Goal: Transaction & Acquisition: Purchase product/service

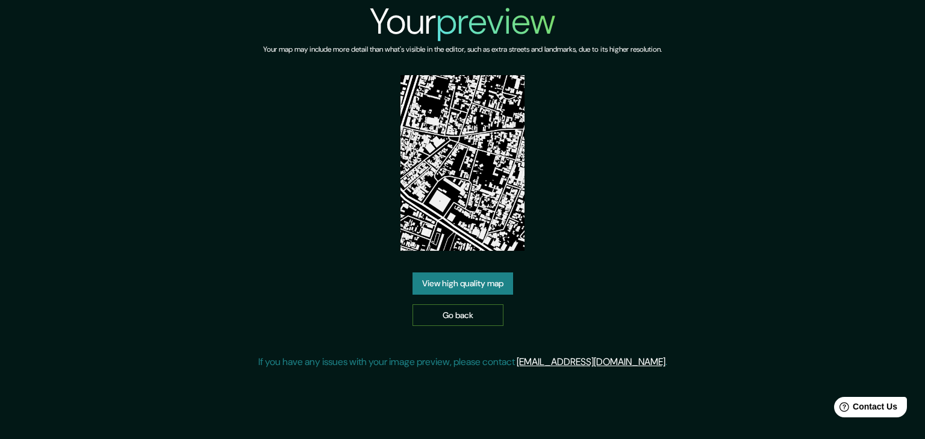
click at [460, 315] on link "Go back" at bounding box center [457, 316] width 91 height 22
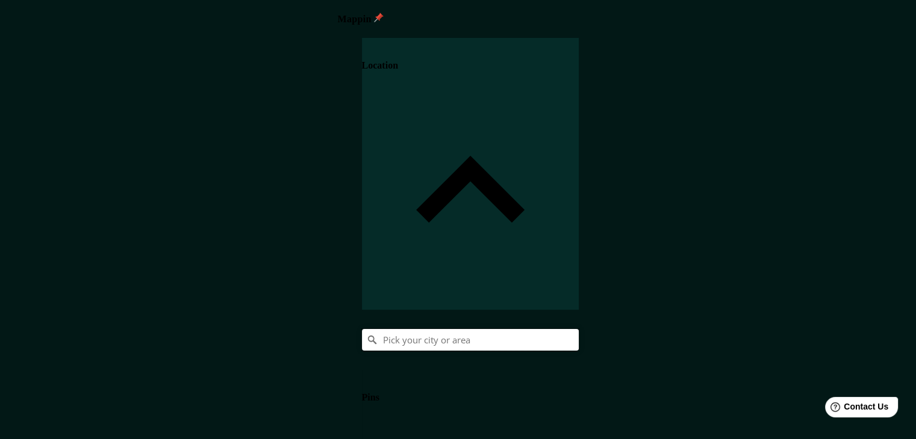
click at [578, 329] on input "Pick your city or area" at bounding box center [470, 340] width 217 height 22
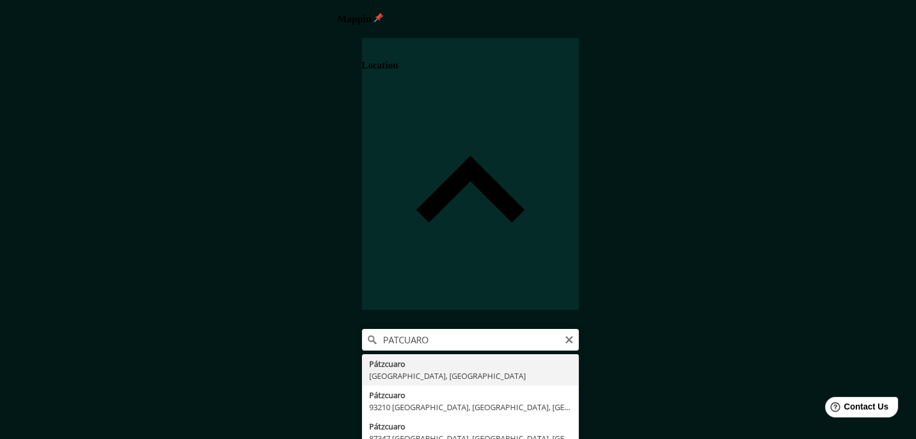
type input "Pátzcuaro, [GEOGRAPHIC_DATA], [GEOGRAPHIC_DATA]"
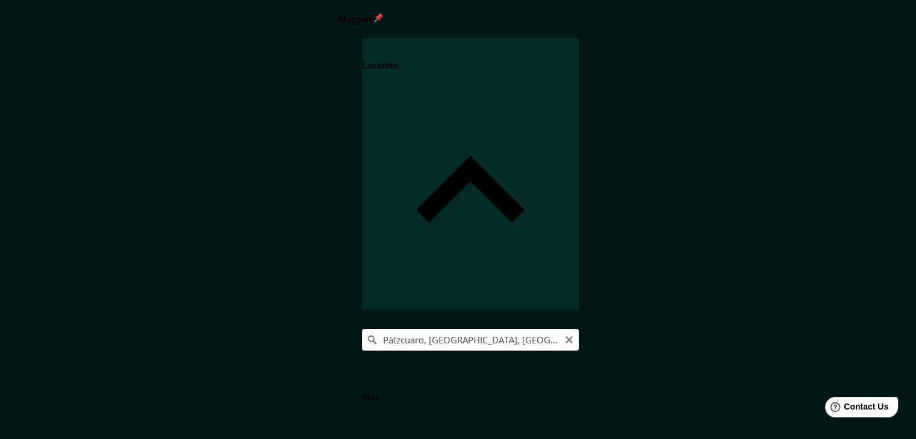
drag, startPoint x: 831, startPoint y: 122, endPoint x: 836, endPoint y: 111, distance: 11.9
click at [578, 329] on input "Pátzcuaro, [GEOGRAPHIC_DATA], [GEOGRAPHIC_DATA]" at bounding box center [470, 340] width 217 height 22
click at [724, 403] on body "Mappin Location [GEOGRAPHIC_DATA], [GEOGRAPHIC_DATA], [GEOGRAPHIC_DATA] Pins St…" at bounding box center [462, 219] width 925 height 439
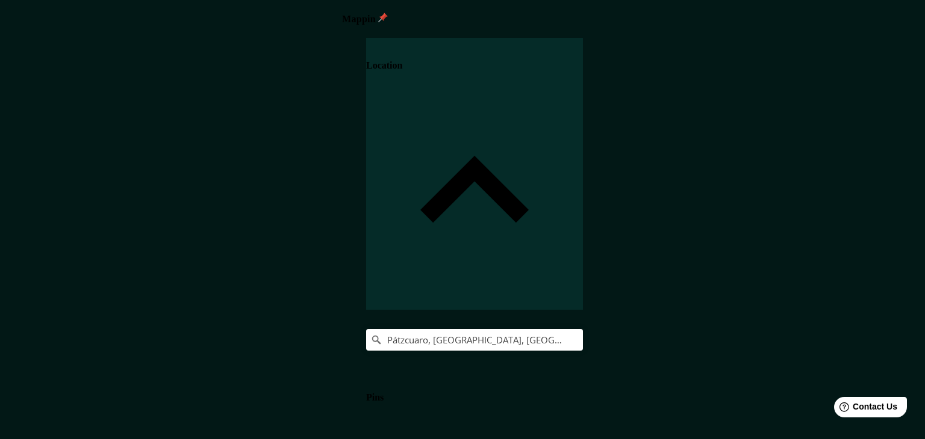
type input "a4"
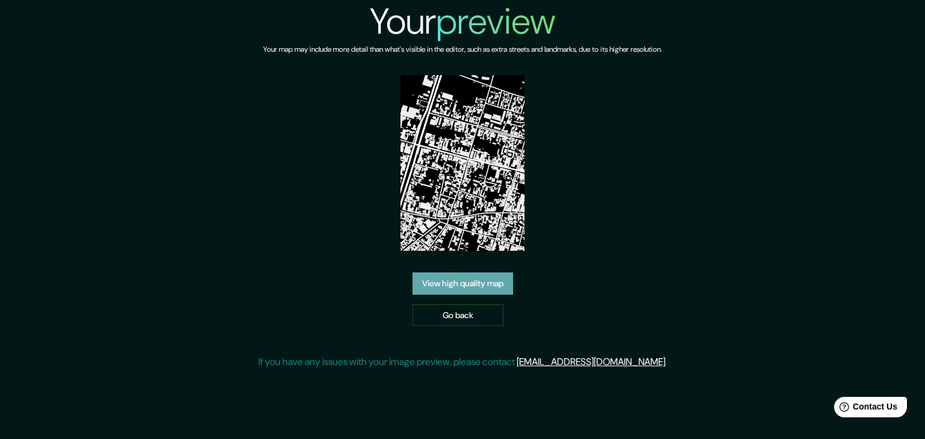
click at [483, 281] on link "View high quality map" at bounding box center [462, 284] width 101 height 22
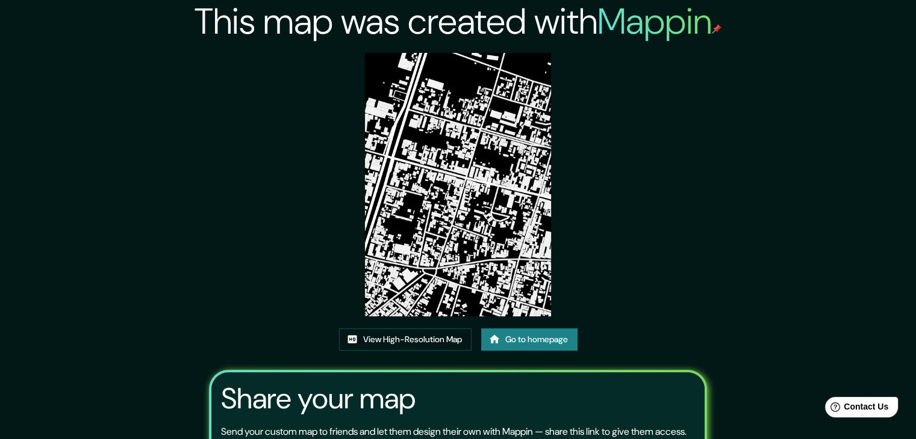
drag, startPoint x: 447, startPoint y: 231, endPoint x: 727, endPoint y: 192, distance: 282.5
click at [727, 192] on div "This map was created with Mappin View High-Resolution Map Go to homepage Share …" at bounding box center [458, 275] width 916 height 550
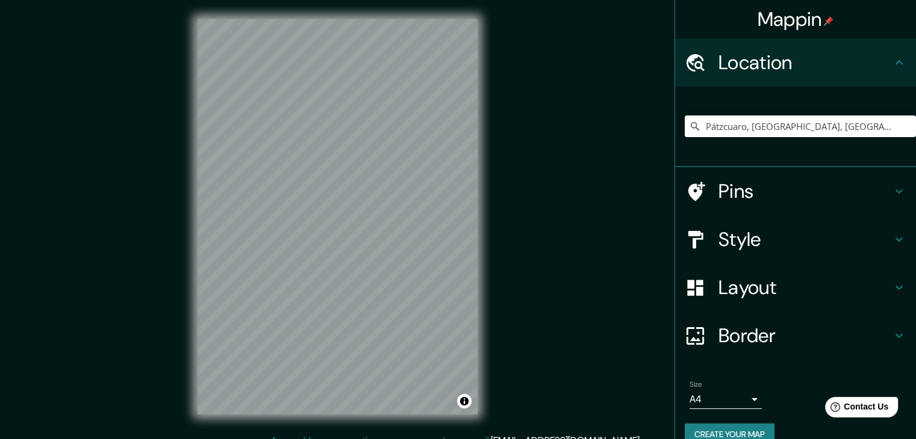
click at [843, 114] on div "Pátzcuaro, [GEOGRAPHIC_DATA], [GEOGRAPHIC_DATA]" at bounding box center [799, 126] width 231 height 60
click at [843, 131] on input "Pátzcuaro, [GEOGRAPHIC_DATA], [GEOGRAPHIC_DATA]" at bounding box center [799, 127] width 231 height 22
drag, startPoint x: 848, startPoint y: 126, endPoint x: 604, endPoint y: 140, distance: 244.2
click at [605, 140] on div "Mappin Location [GEOGRAPHIC_DATA], [GEOGRAPHIC_DATA], [GEOGRAPHIC_DATA] Pins St…" at bounding box center [458, 226] width 916 height 453
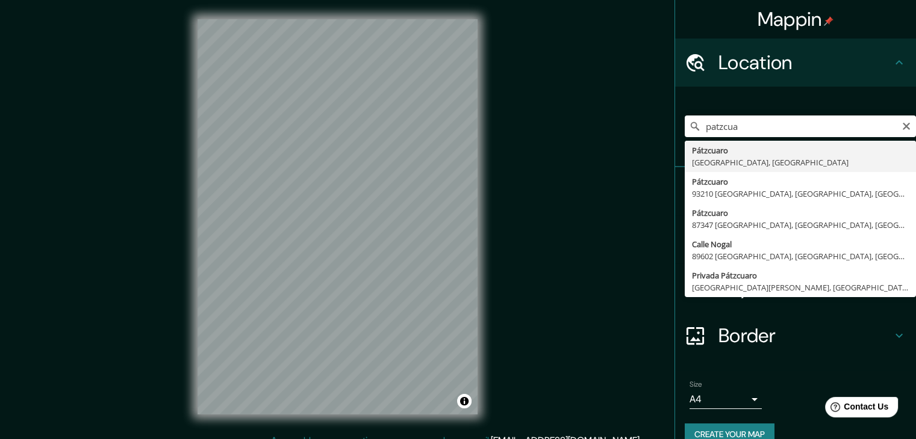
type input "Pátzcuaro, [GEOGRAPHIC_DATA], [GEOGRAPHIC_DATA]"
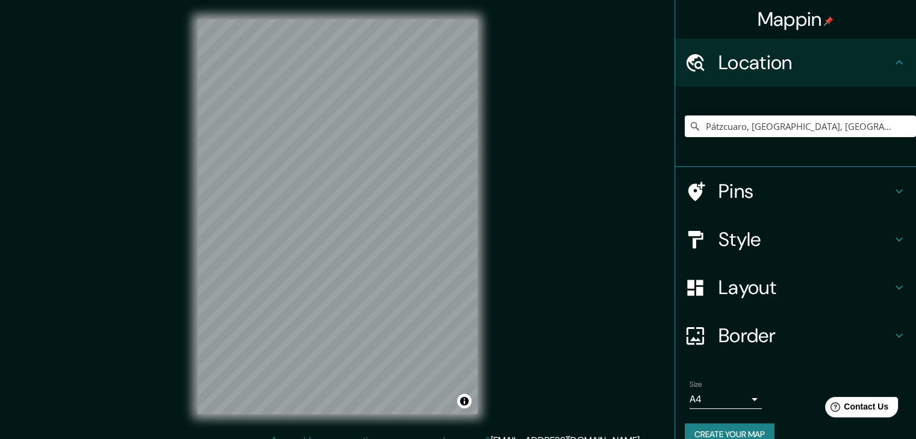
click at [748, 402] on body "Mappin Location [GEOGRAPHIC_DATA], [GEOGRAPHIC_DATA], [GEOGRAPHIC_DATA] Pins St…" at bounding box center [458, 219] width 916 height 439
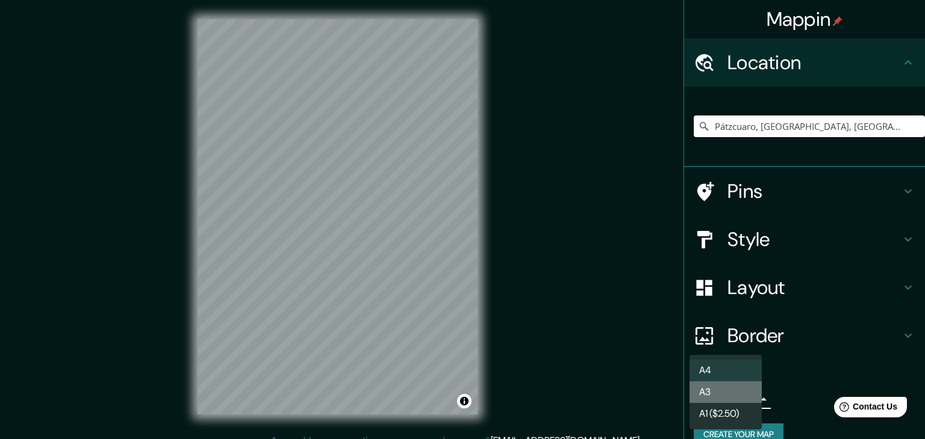
click at [730, 388] on li "A3" at bounding box center [725, 393] width 72 height 22
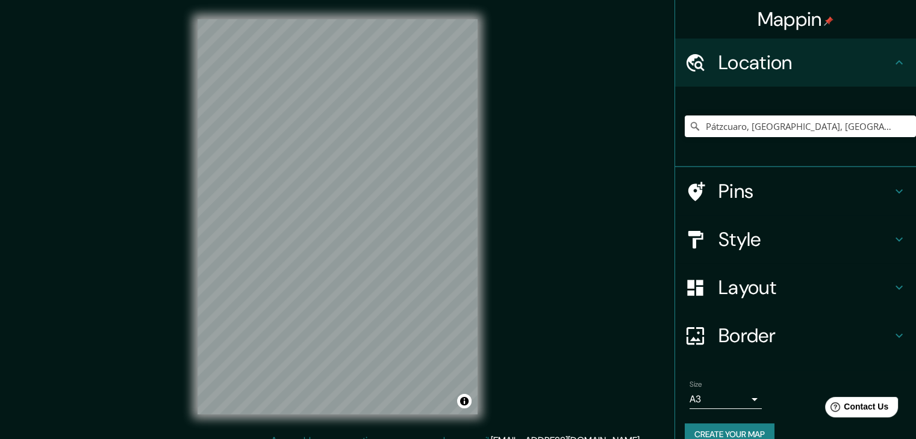
click at [513, 190] on div "Mappin Location [GEOGRAPHIC_DATA], [GEOGRAPHIC_DATA], [GEOGRAPHIC_DATA] Pins St…" at bounding box center [458, 226] width 916 height 453
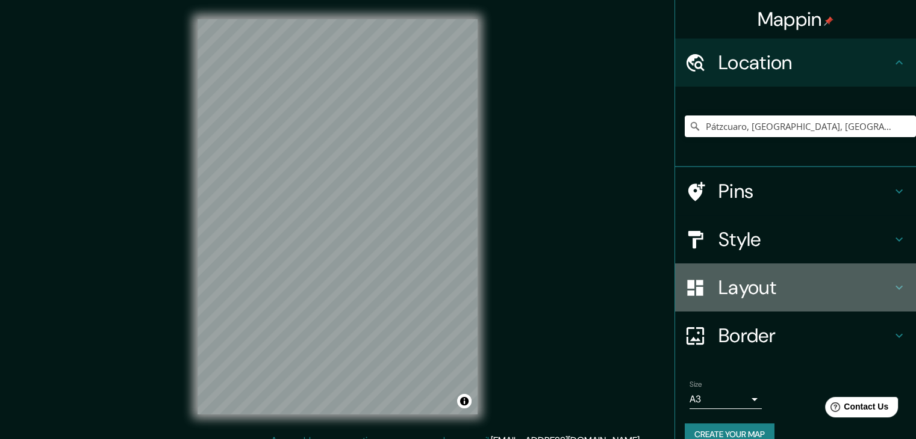
click at [768, 281] on h4 "Layout" at bounding box center [804, 288] width 173 height 24
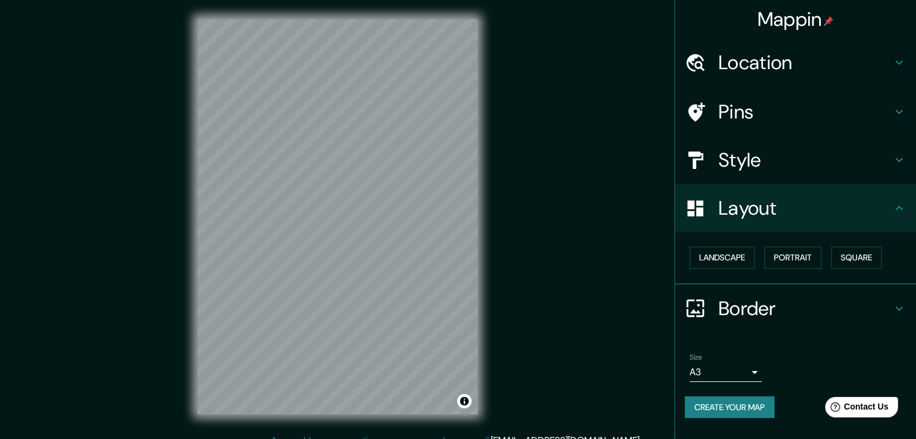
click at [780, 155] on h4 "Style" at bounding box center [804, 160] width 173 height 24
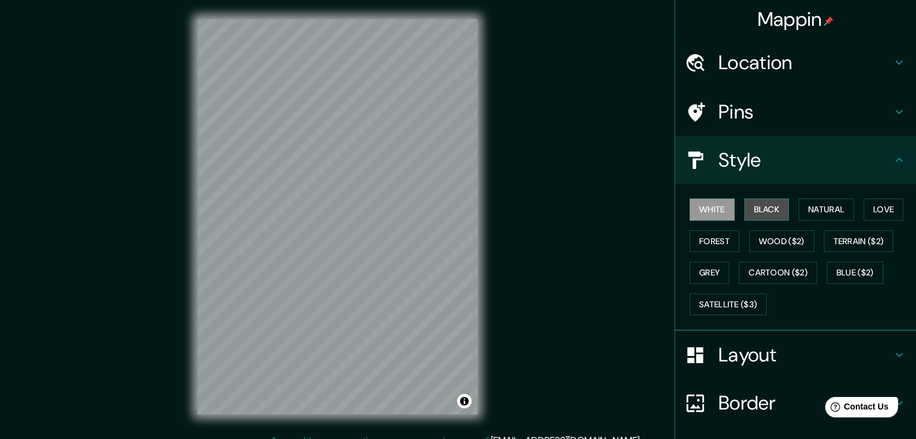
click at [766, 208] on button "Black" at bounding box center [766, 210] width 45 height 22
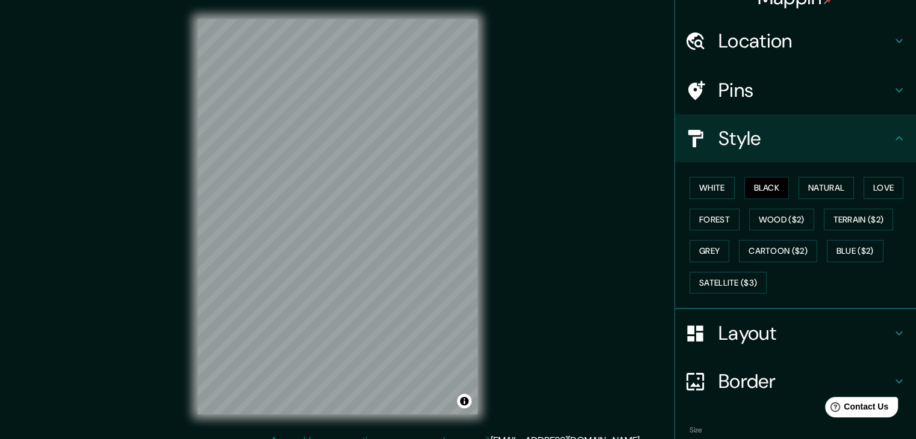
scroll to position [87, 0]
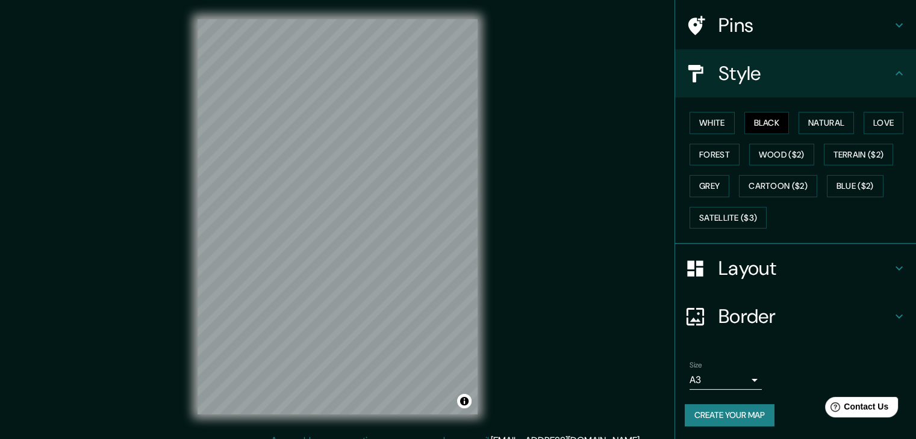
click at [736, 416] on button "Create your map" at bounding box center [729, 416] width 90 height 22
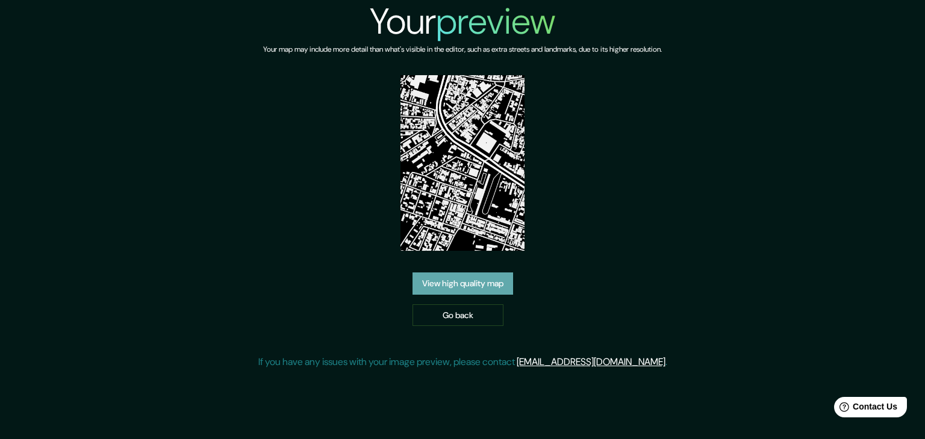
click at [474, 273] on link "View high quality map" at bounding box center [462, 284] width 101 height 22
